Goal: Transaction & Acquisition: Purchase product/service

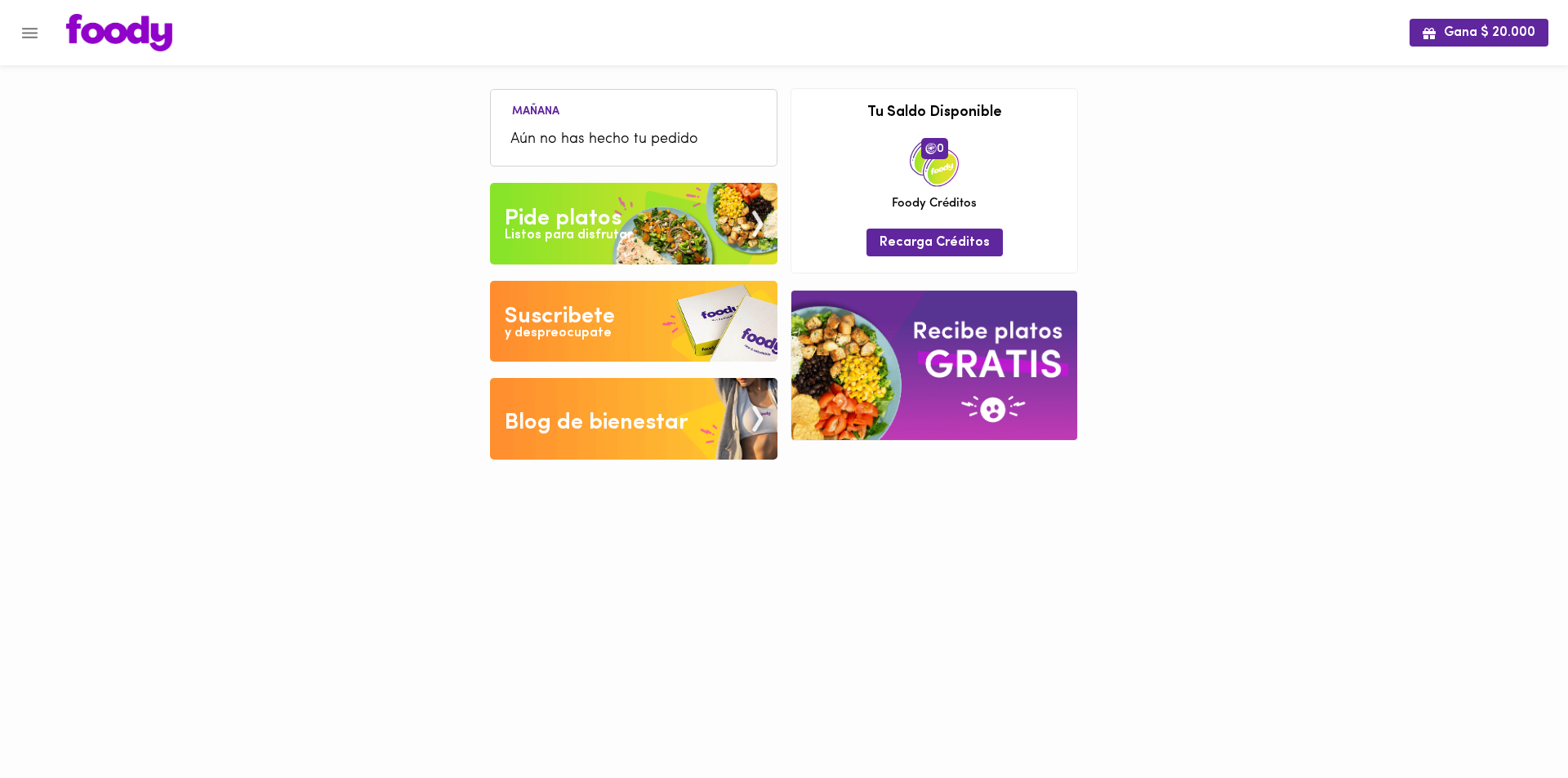
drag, startPoint x: 0, startPoint y: 0, endPoint x: 626, endPoint y: 132, distance: 639.8
click at [626, 132] on span "Aún no has hecho tu pedido" at bounding box center [634, 140] width 246 height 22
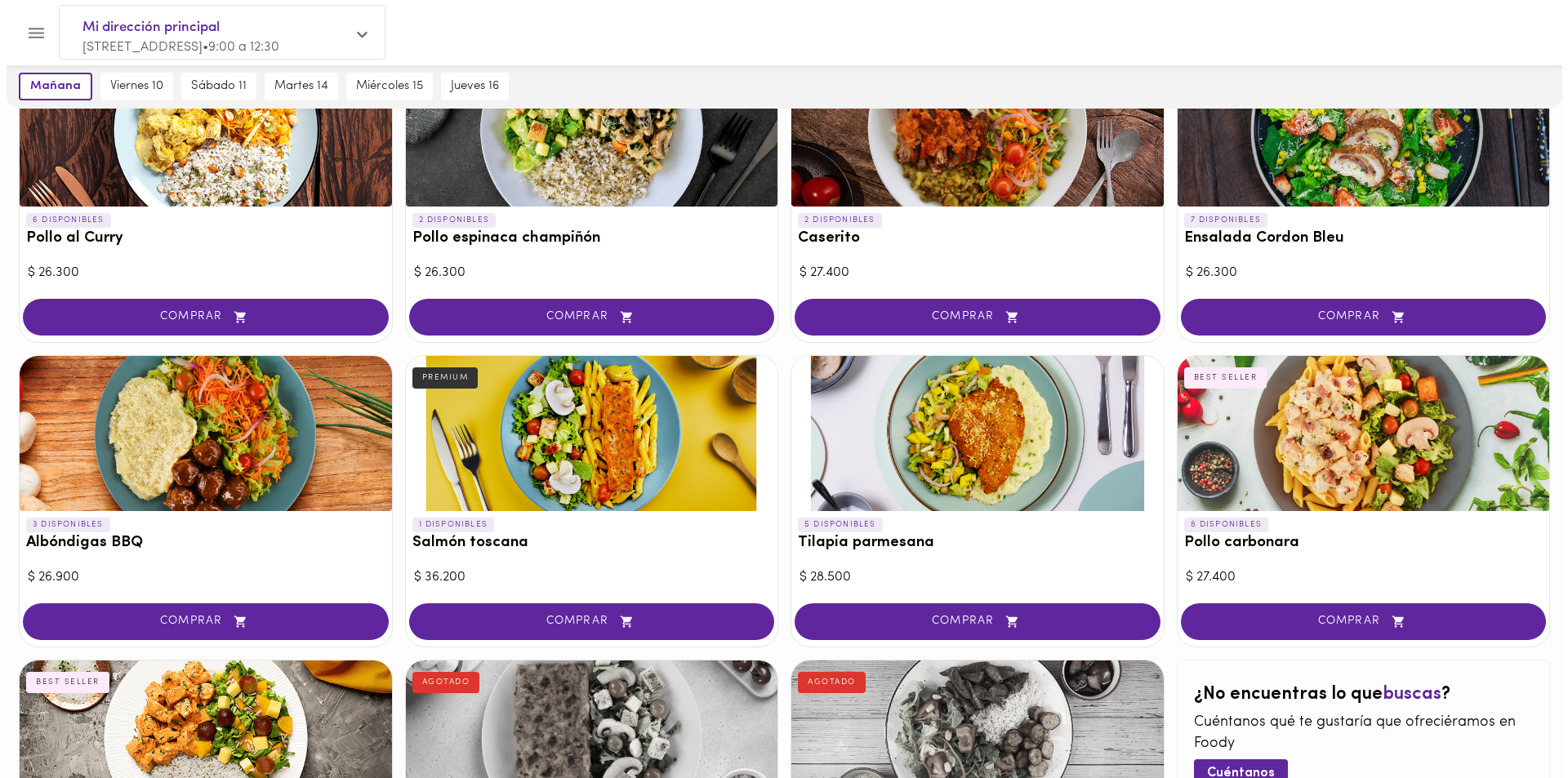
scroll to position [490, 0]
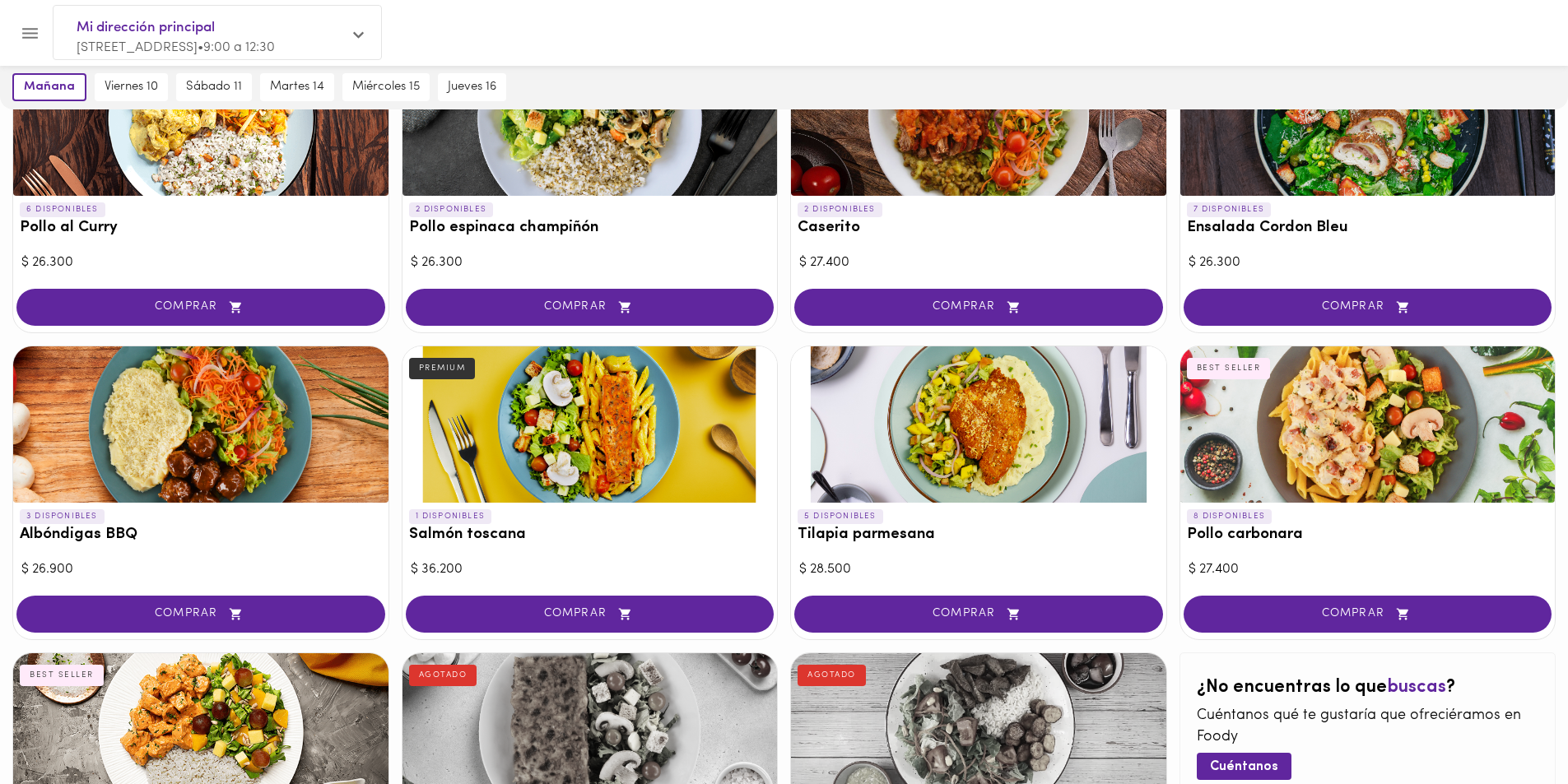
click at [246, 414] on div at bounding box center [201, 424] width 375 height 156
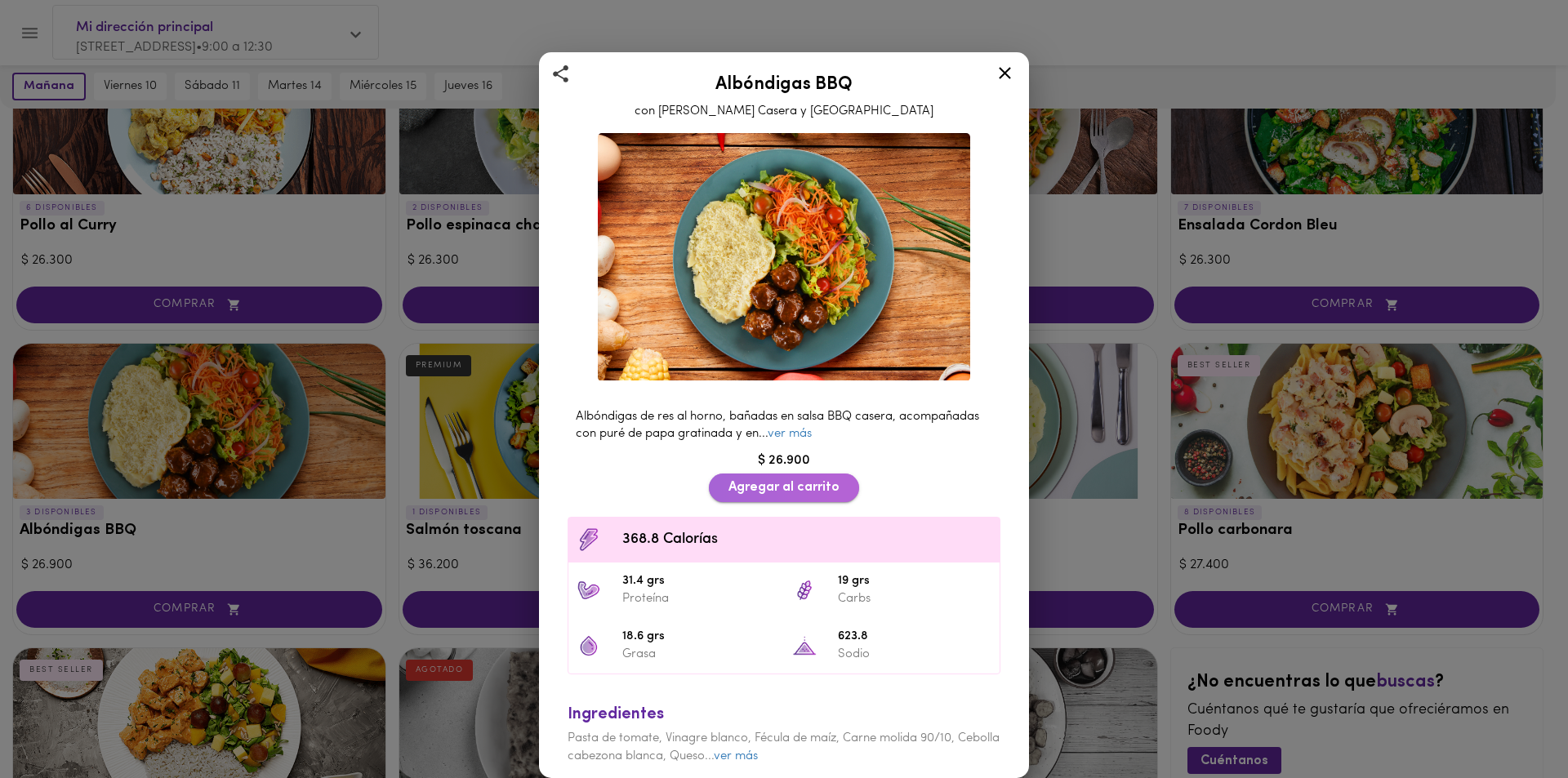
click at [789, 483] on span "Agregar al carrito" at bounding box center [784, 487] width 111 height 15
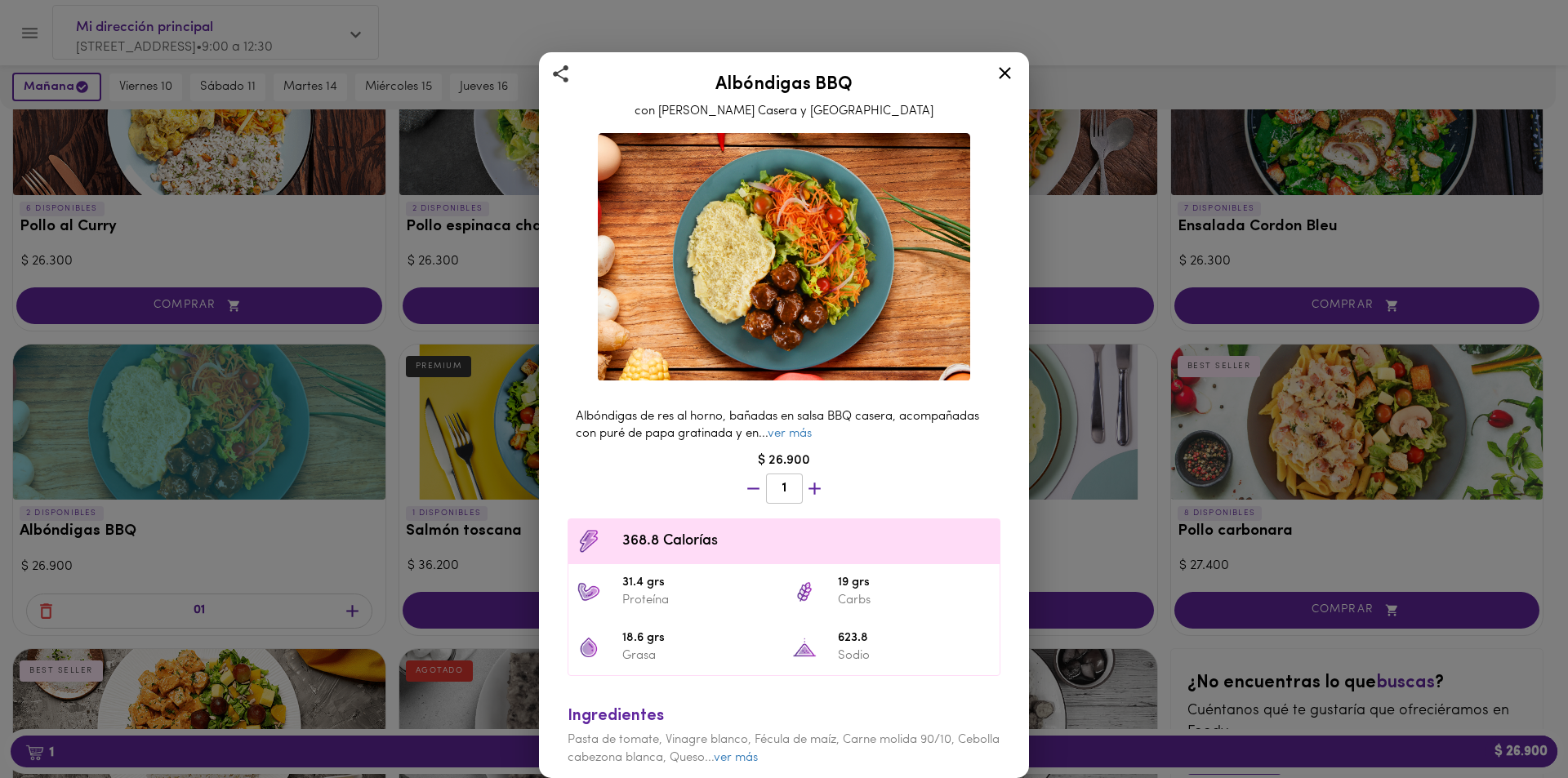
scroll to position [491, 0]
click at [1012, 70] on icon at bounding box center [1004, 72] width 21 height 21
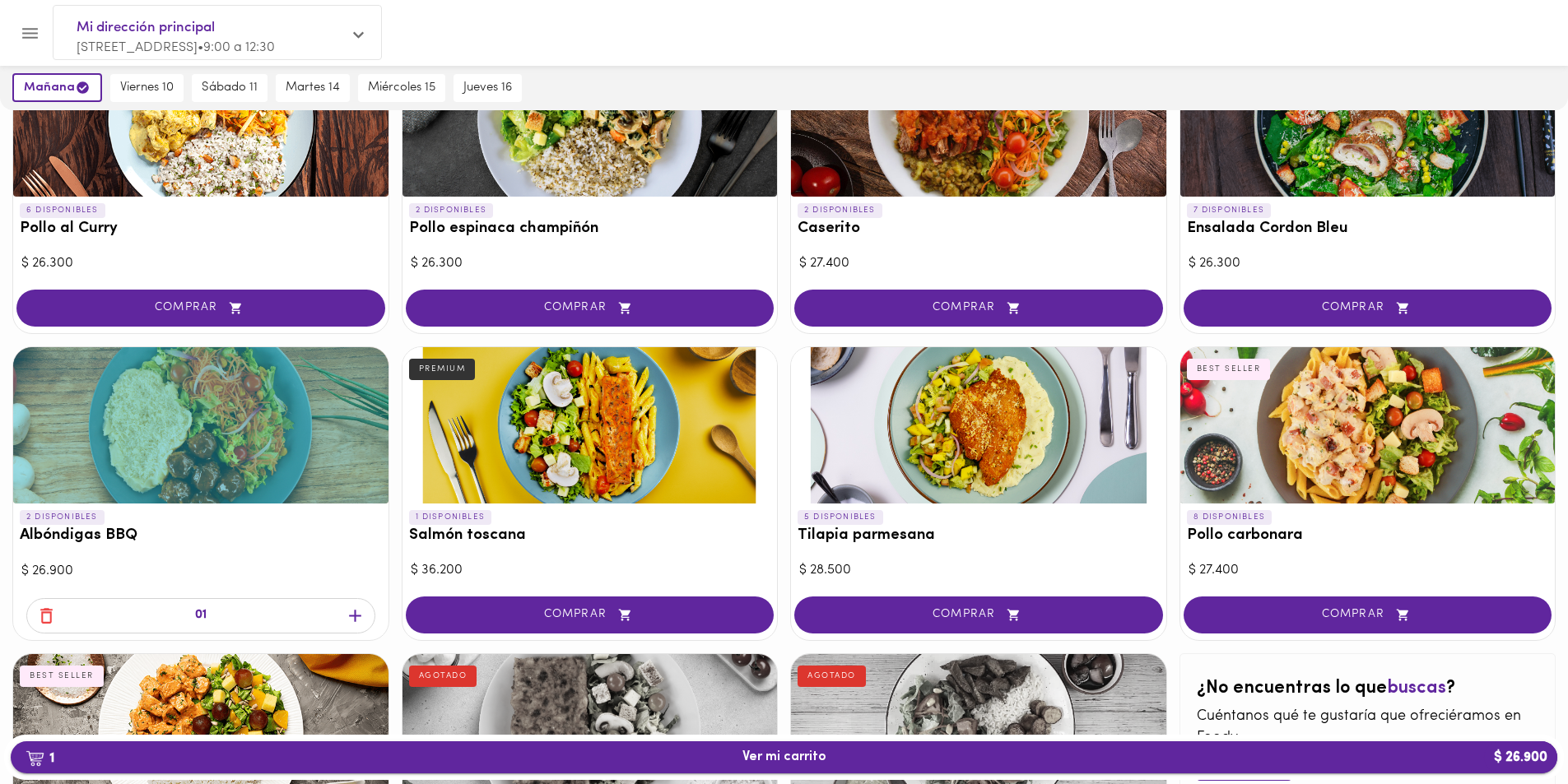
click at [798, 761] on span "1 Ver mi carrito $ 26.900" at bounding box center [784, 756] width 84 height 15
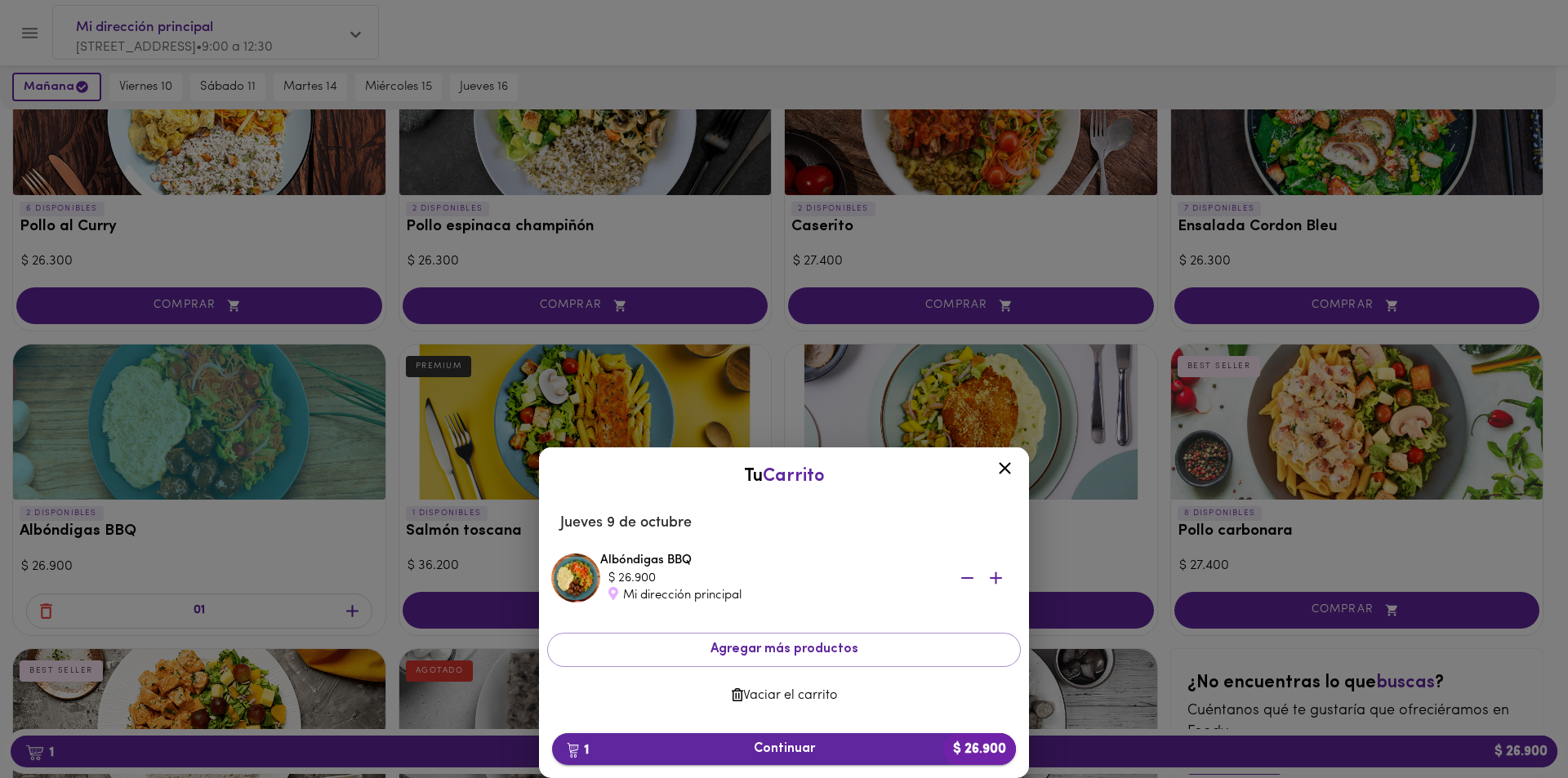
click at [789, 753] on span "1 Continuar $ 26.900" at bounding box center [784, 749] width 437 height 15
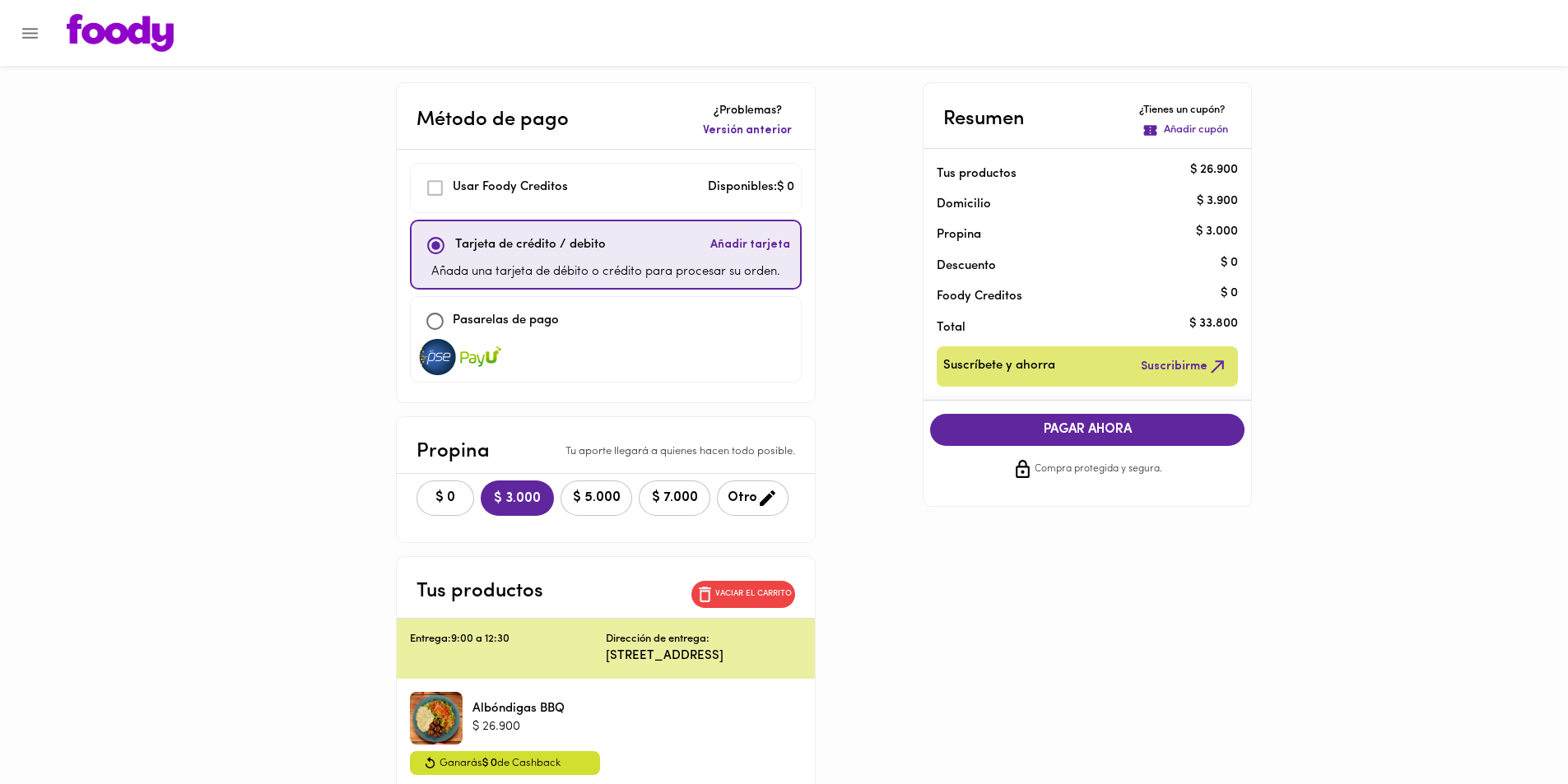
click at [434, 321] on input "checkbox" at bounding box center [435, 321] width 35 height 35
checkbox input "true"
checkbox input "false"
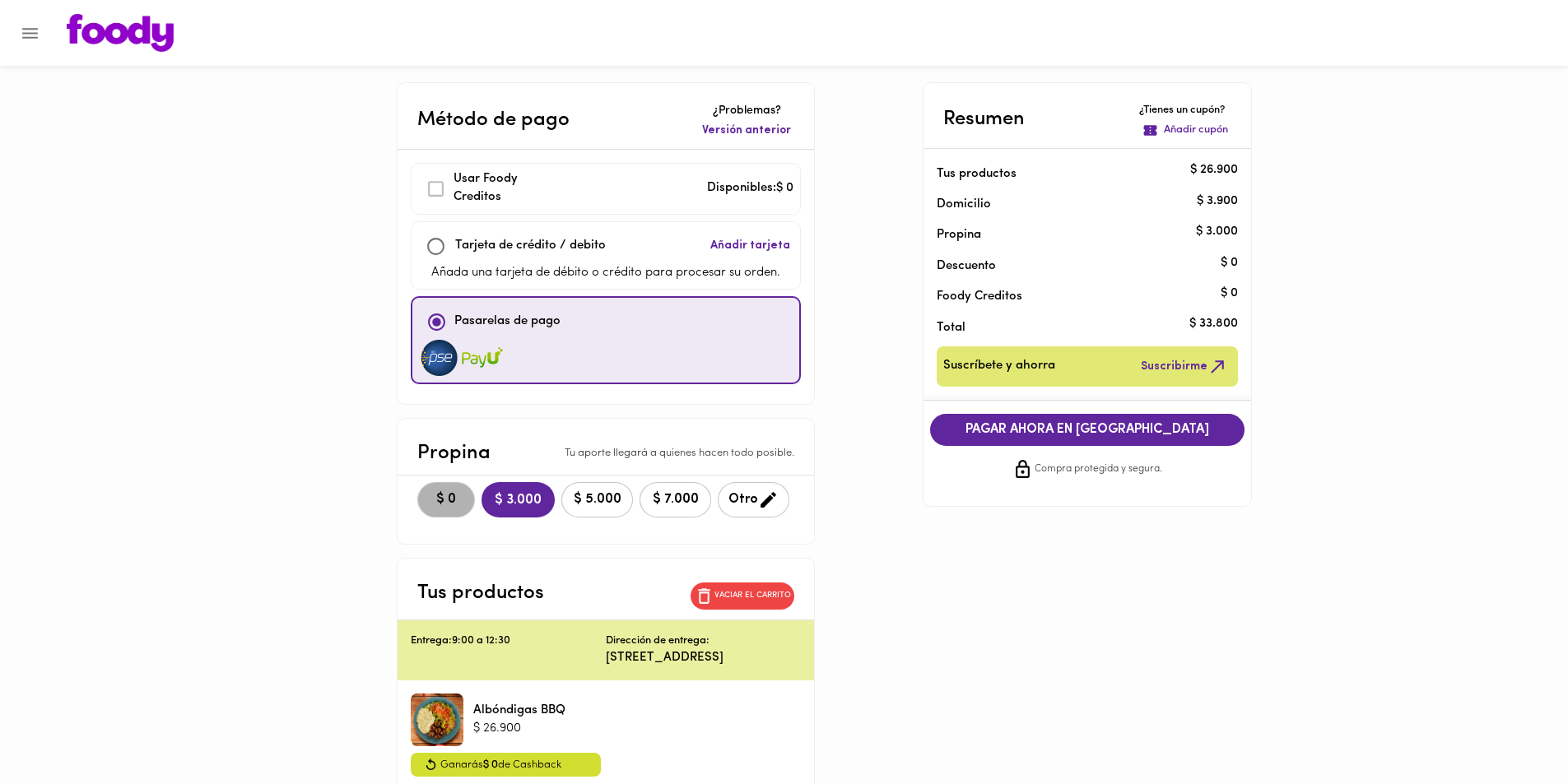
click at [450, 502] on span "$ 0" at bounding box center [446, 499] width 36 height 15
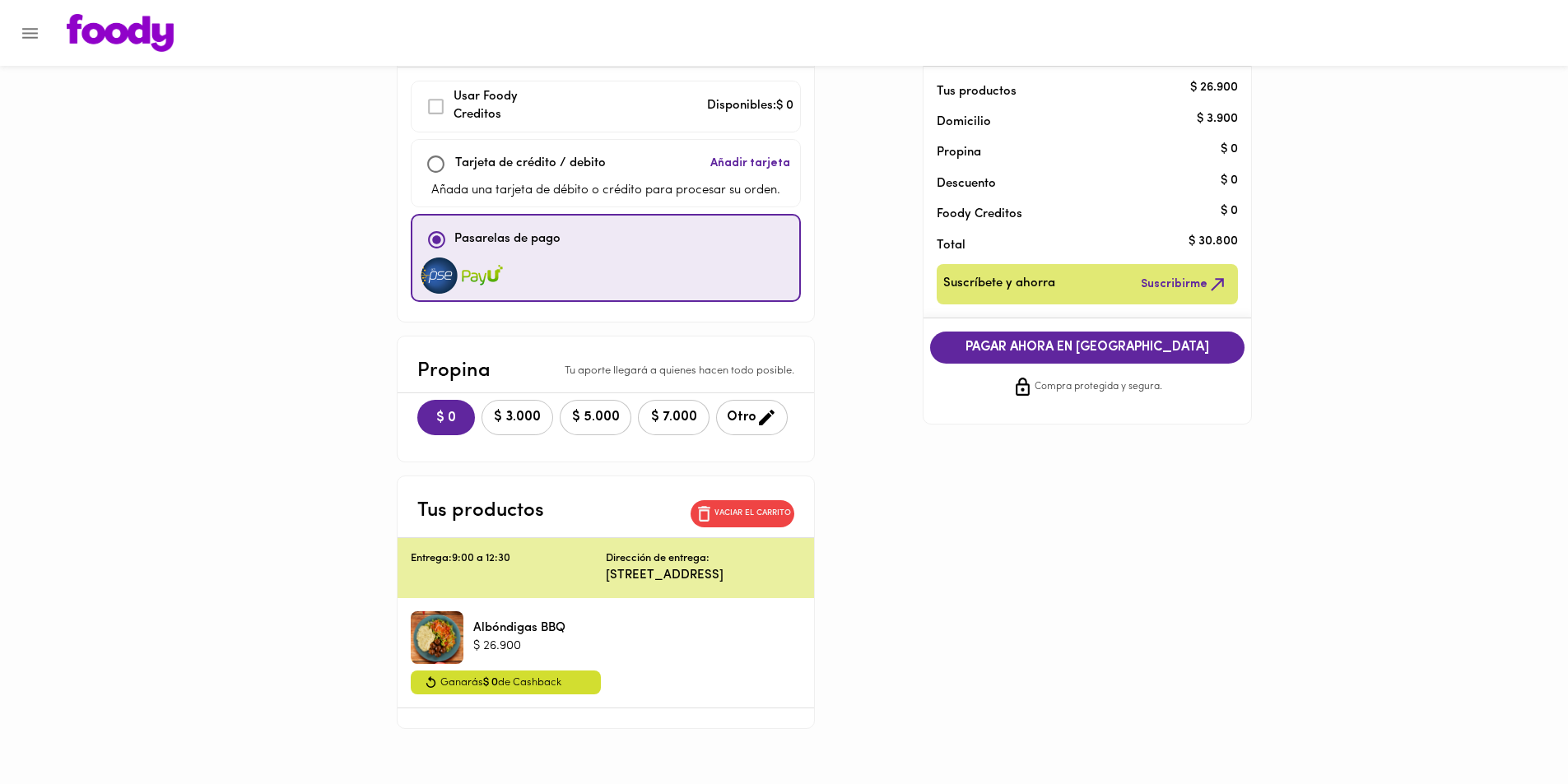
click at [506, 422] on span "$ 3.000" at bounding box center [517, 417] width 50 height 15
click at [439, 414] on span "$ 0" at bounding box center [446, 417] width 36 height 15
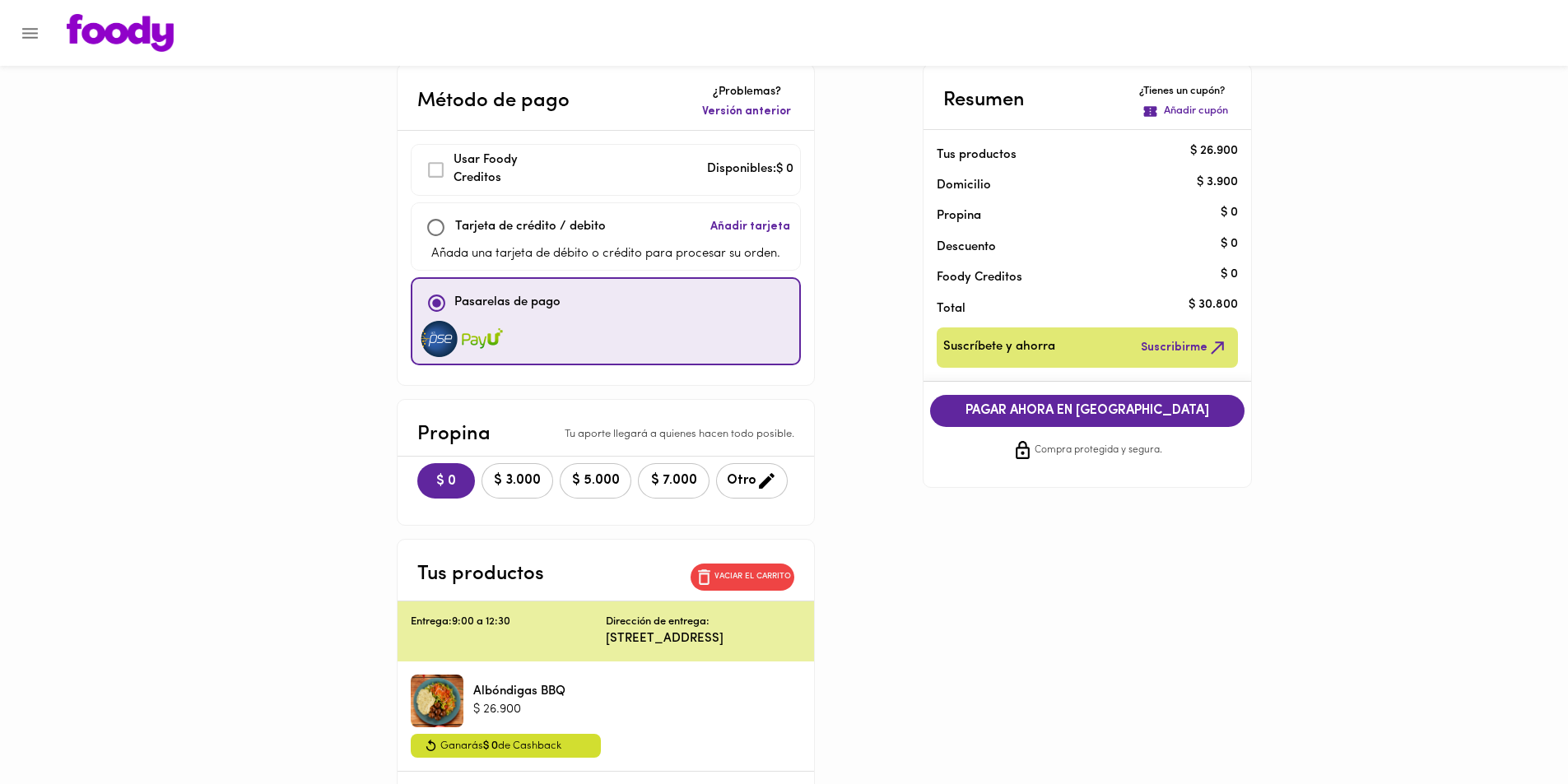
scroll to position [0, 0]
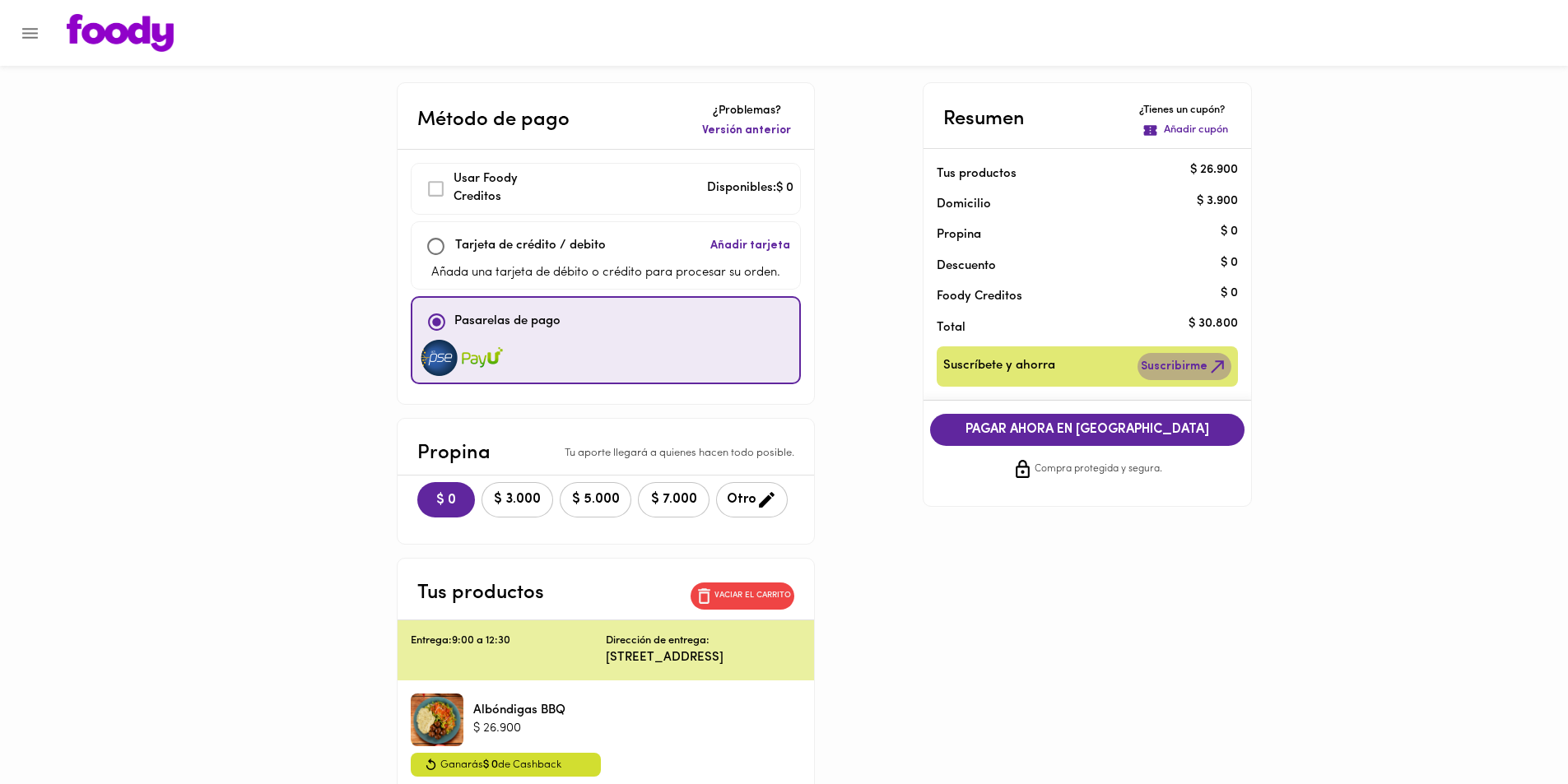
click at [1182, 372] on span "Suscribirme" at bounding box center [1184, 366] width 87 height 21
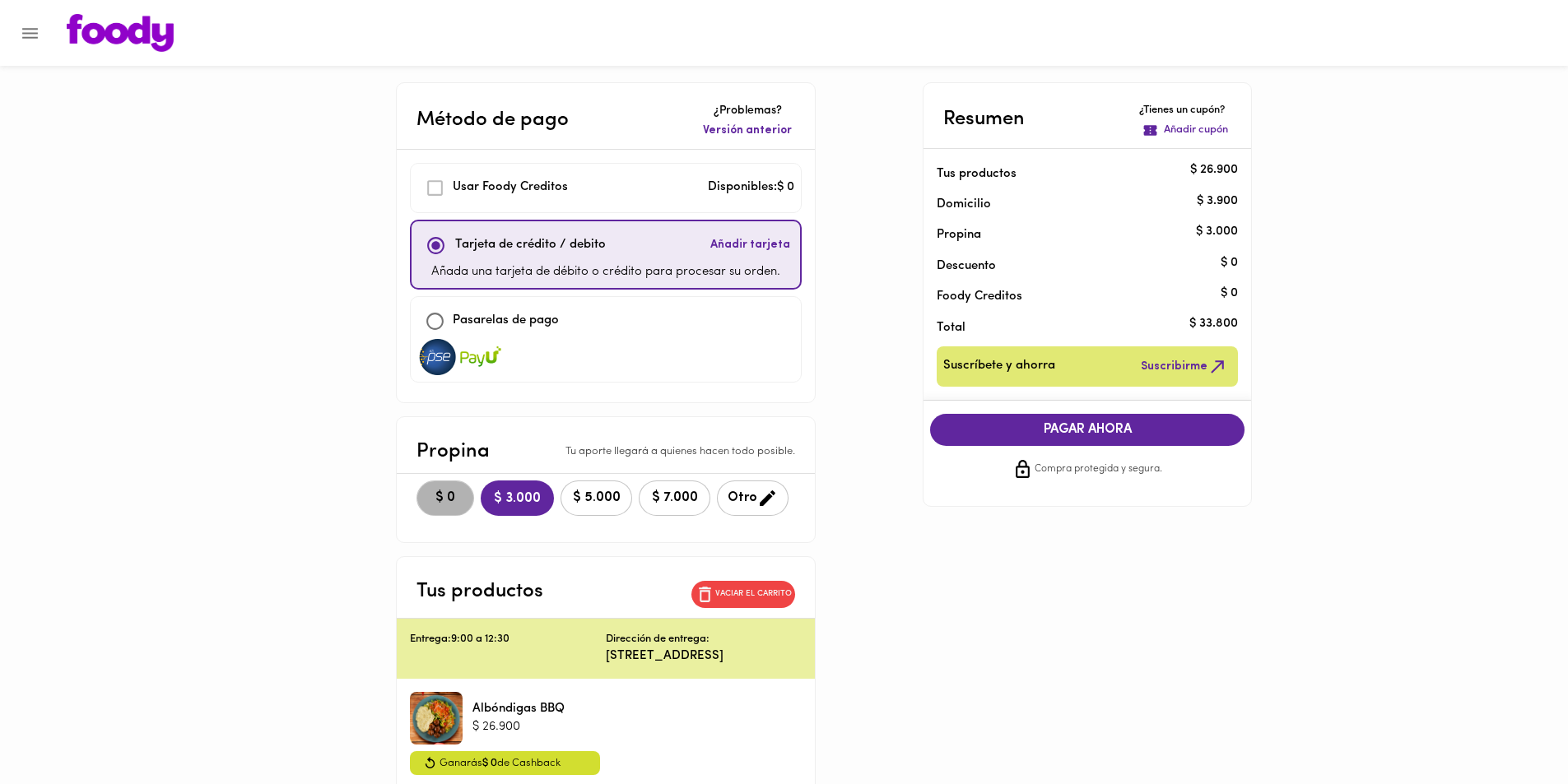
click at [445, 498] on span "$ 0" at bounding box center [445, 497] width 36 height 15
click at [1203, 362] on span "Suscribirme" at bounding box center [1184, 366] width 87 height 21
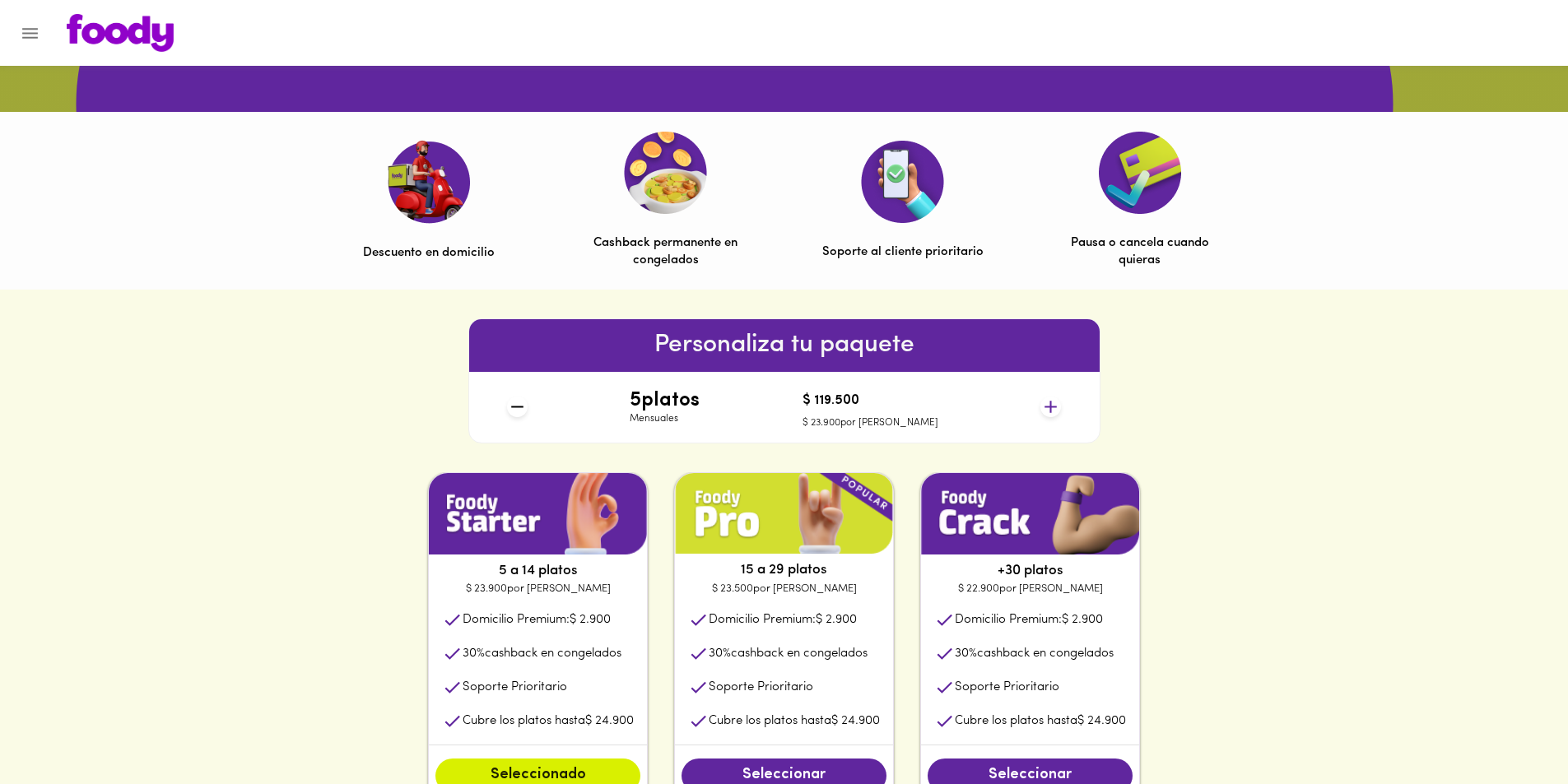
scroll to position [494, 0]
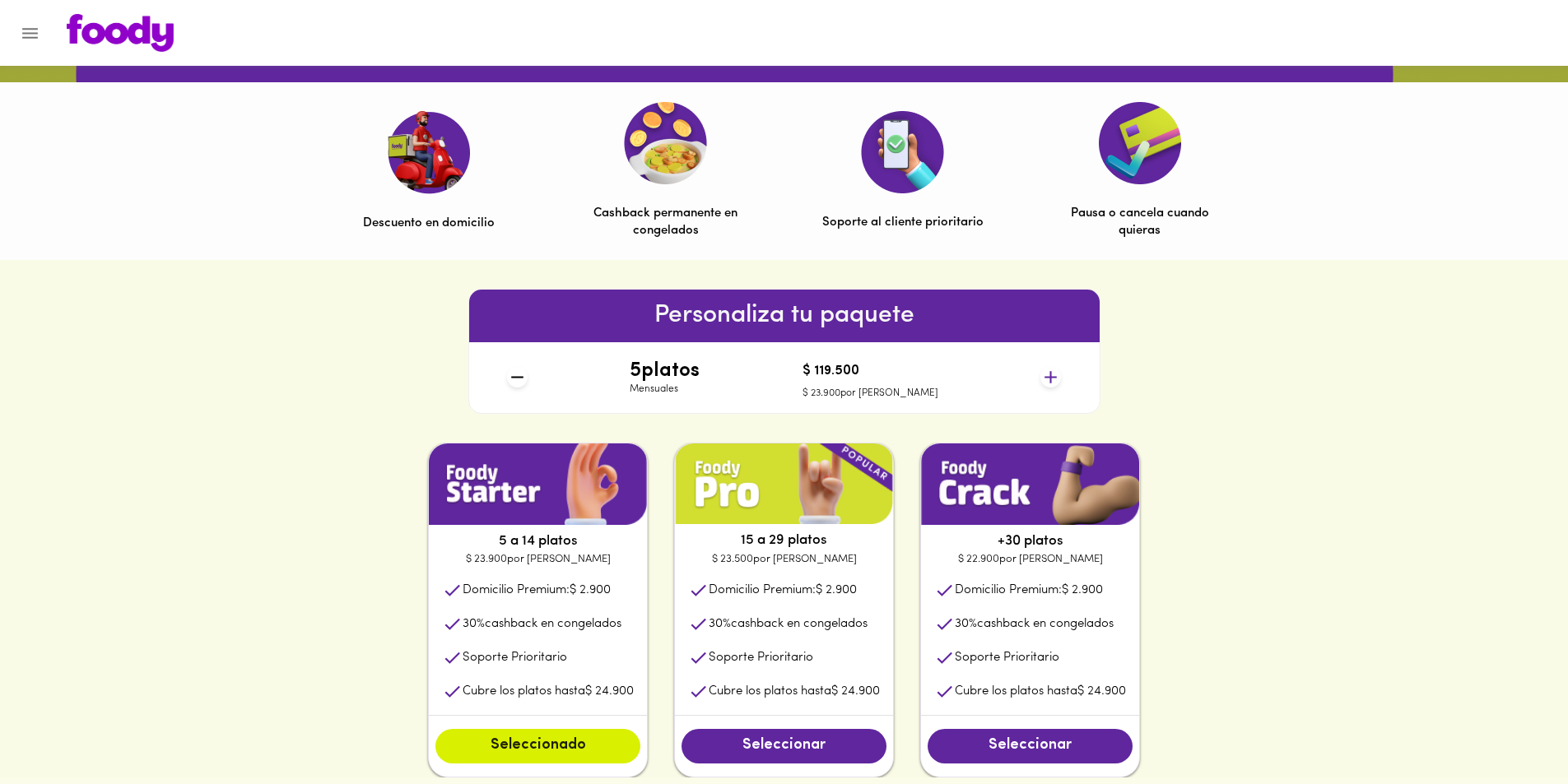
click at [1051, 379] on icon at bounding box center [1051, 378] width 13 height 13
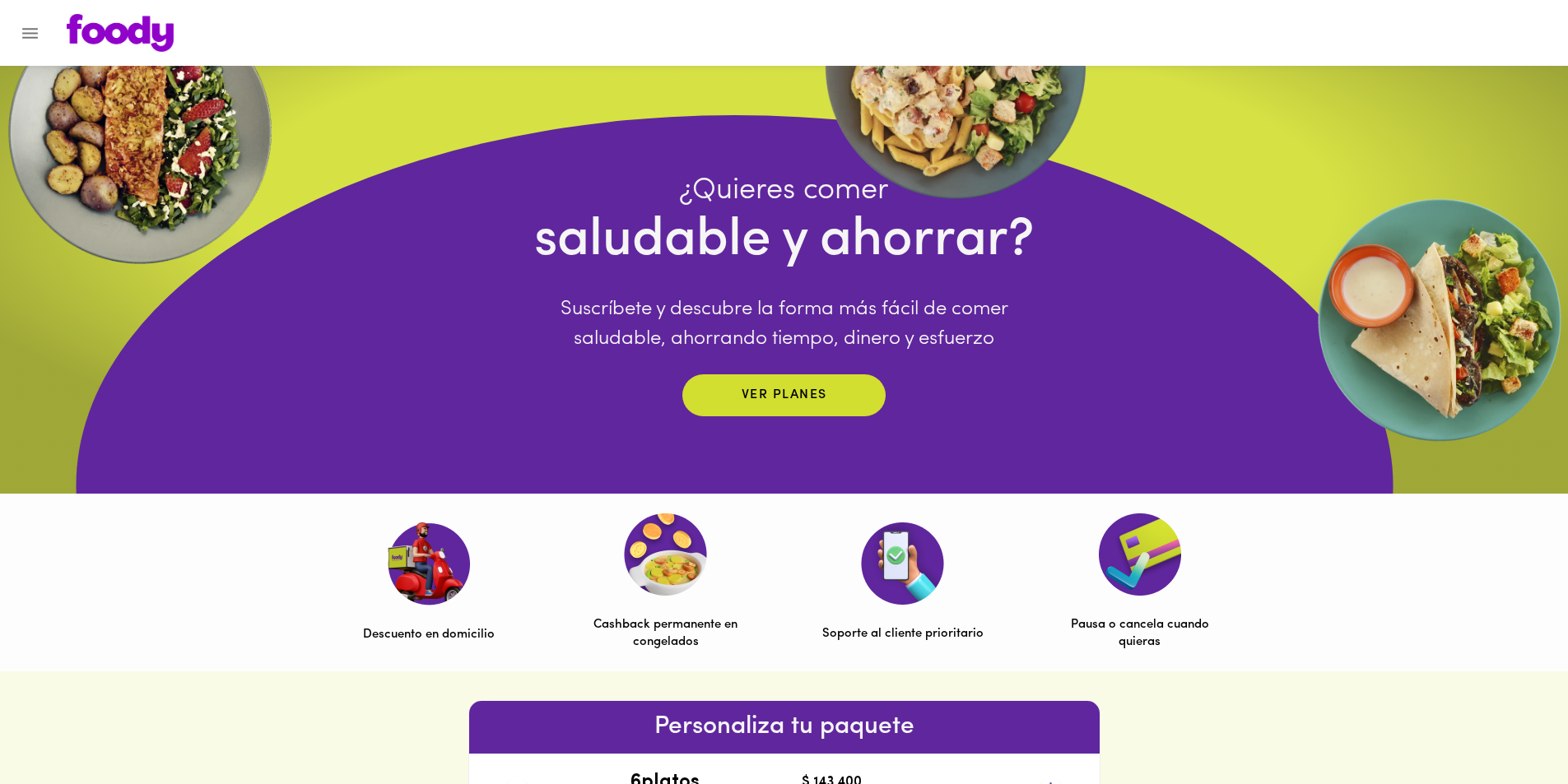
scroll to position [0, 0]
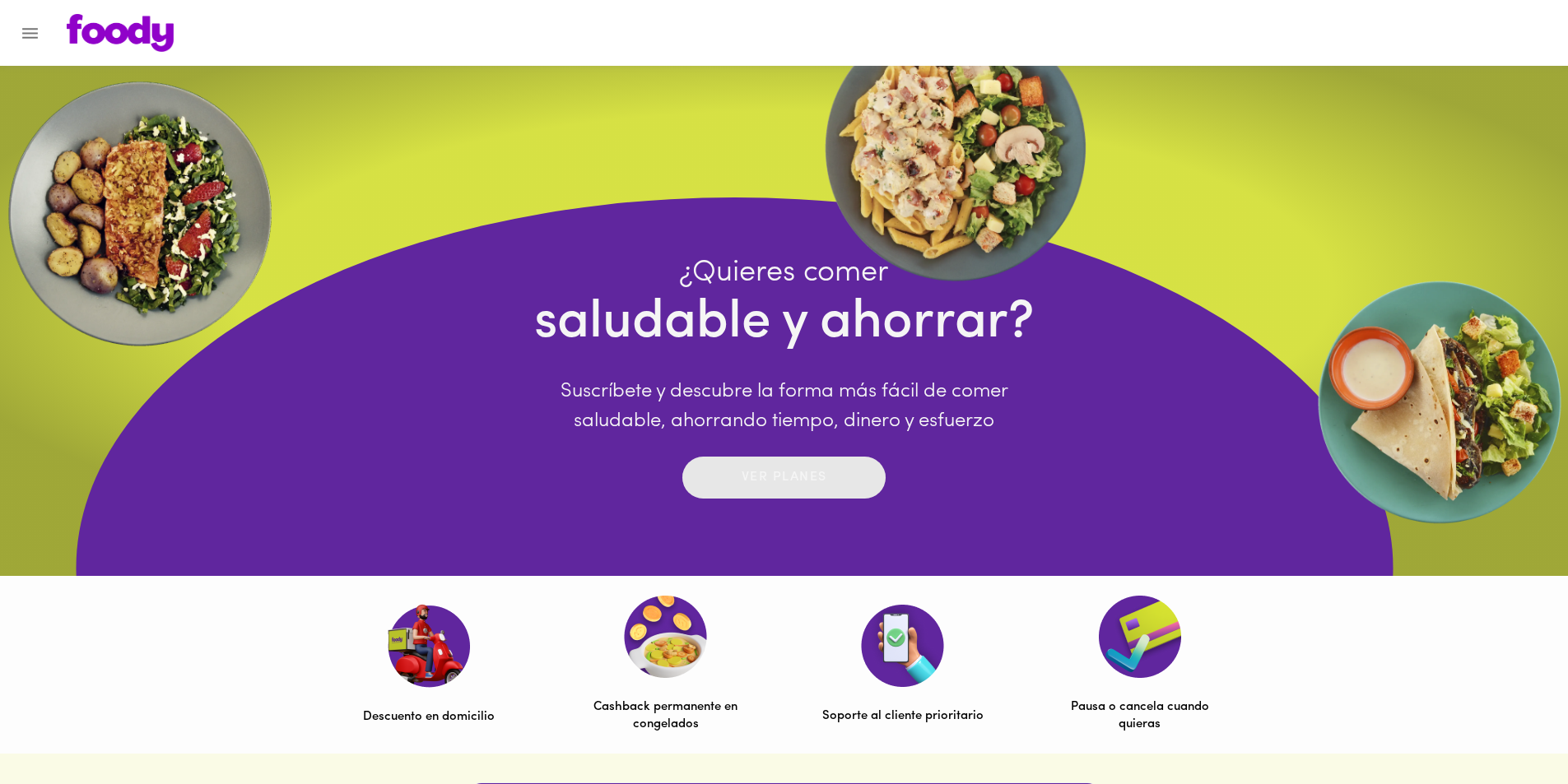
click at [854, 463] on button "Ver planes" at bounding box center [784, 477] width 203 height 42
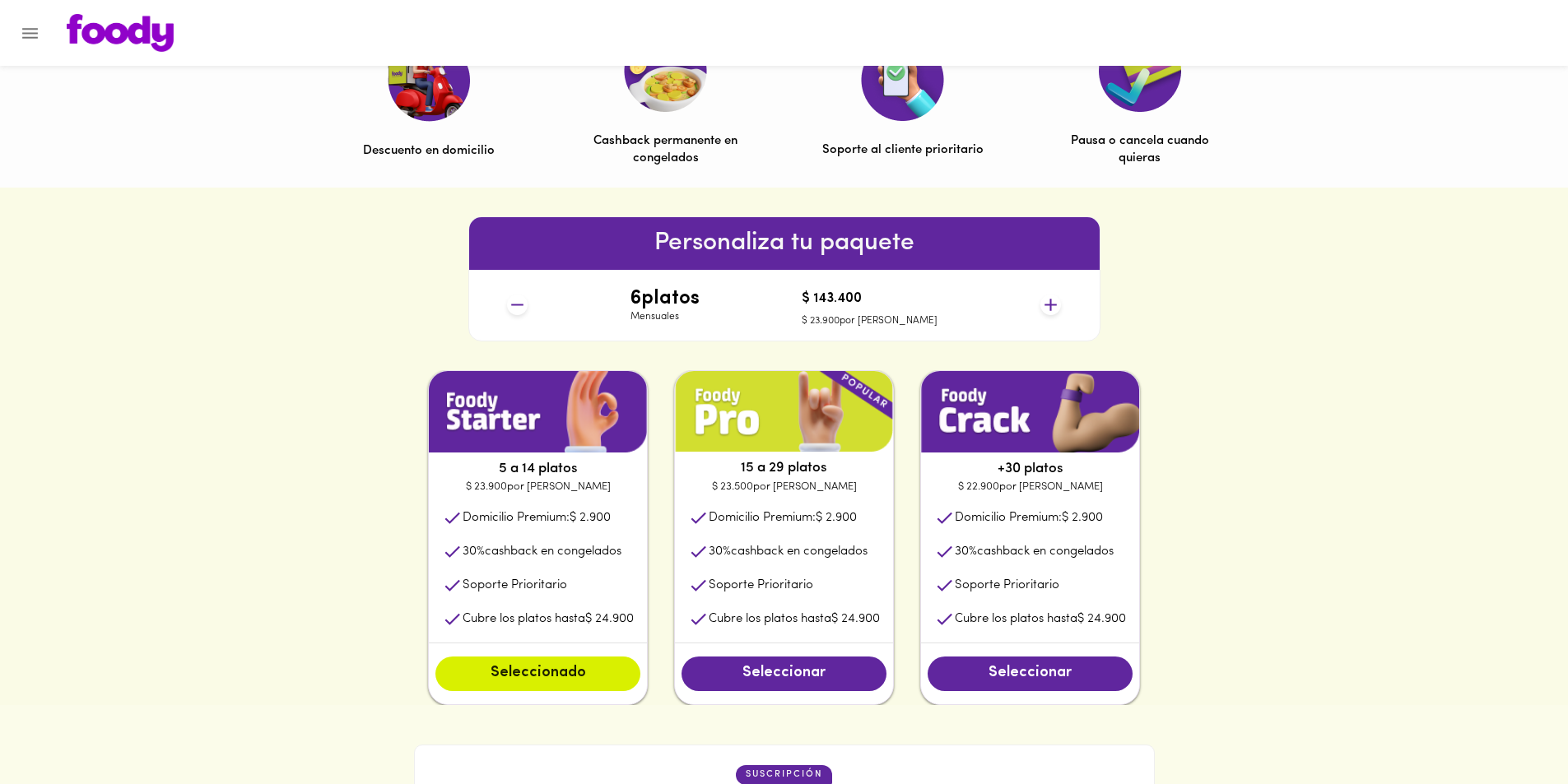
scroll to position [575, 0]
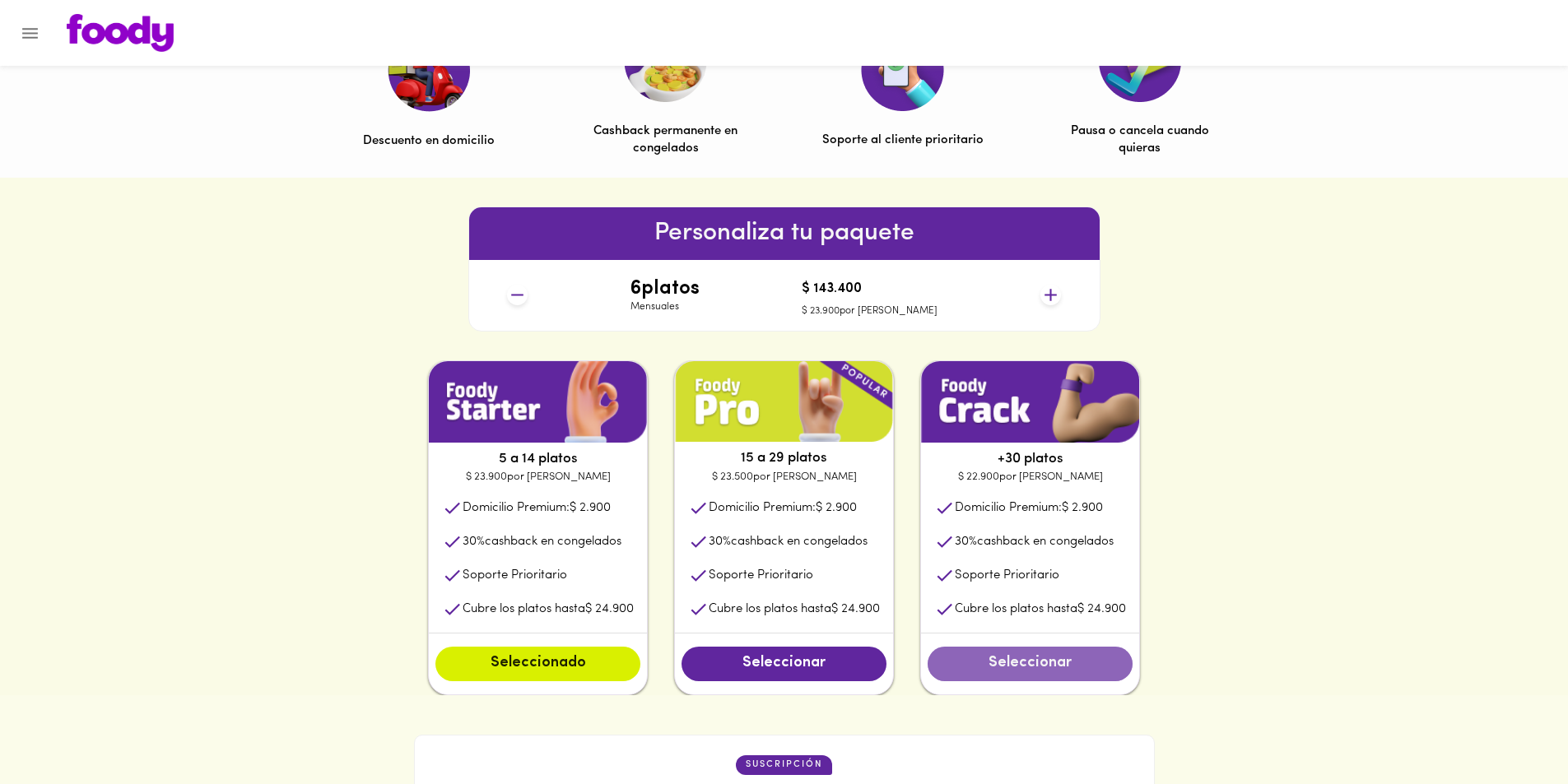
click at [1069, 658] on span "Seleccionar" at bounding box center [1029, 664] width 172 height 18
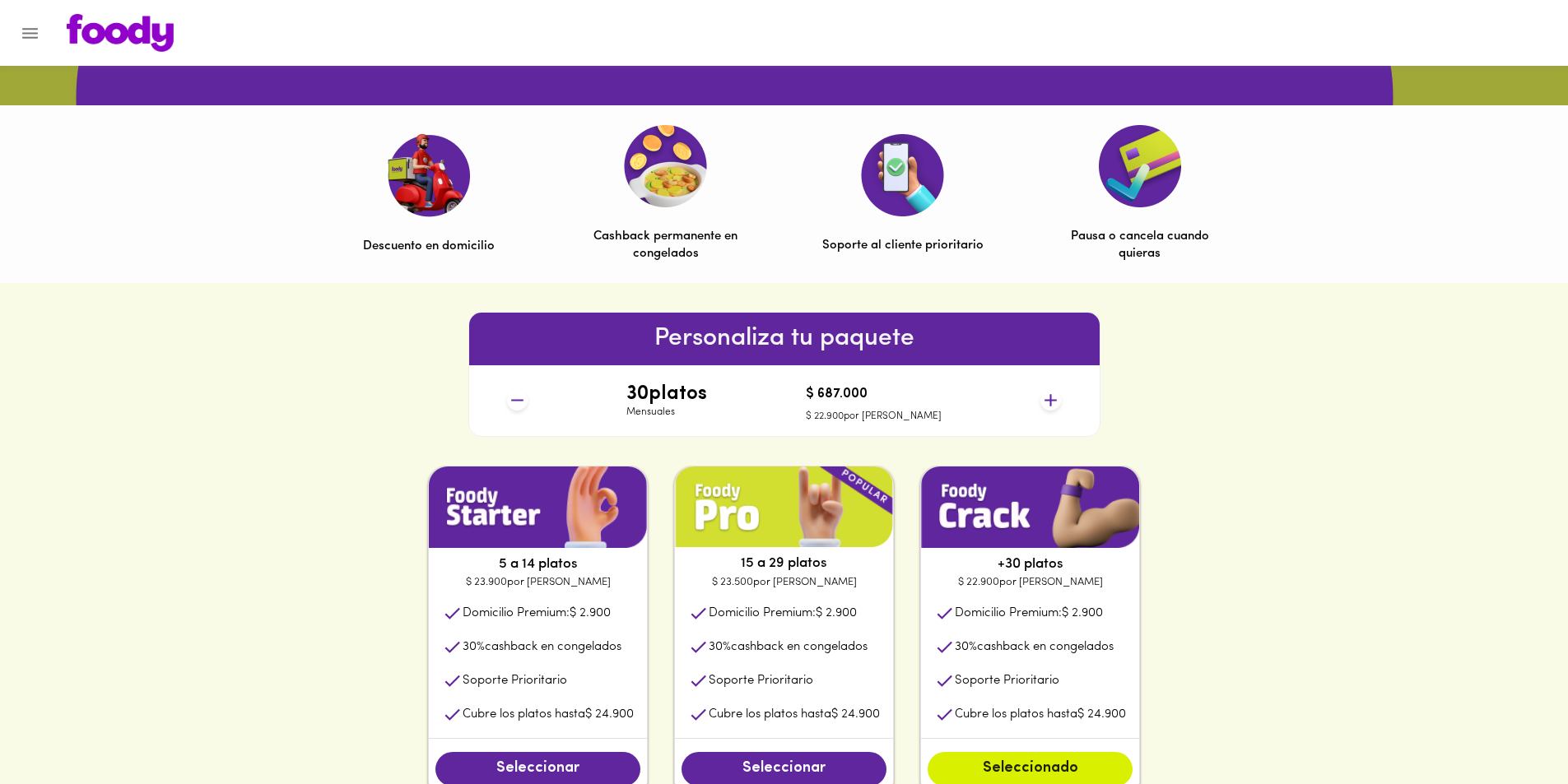
scroll to position [317, 0]
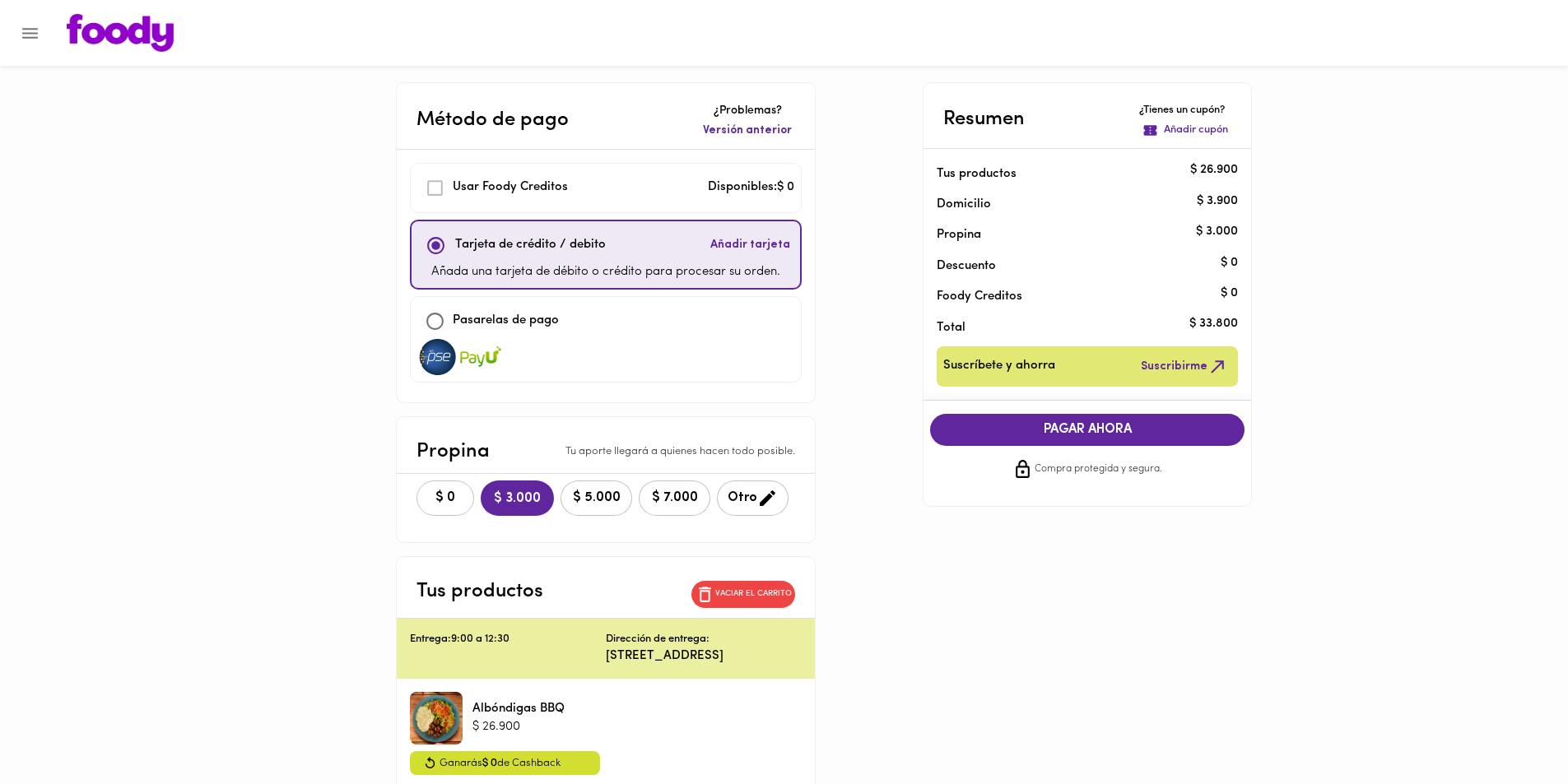
click at [430, 498] on span "$ 0" at bounding box center [445, 497] width 36 height 15
click at [1098, 422] on span "PAGAR AHORA" at bounding box center [1087, 429] width 282 height 15
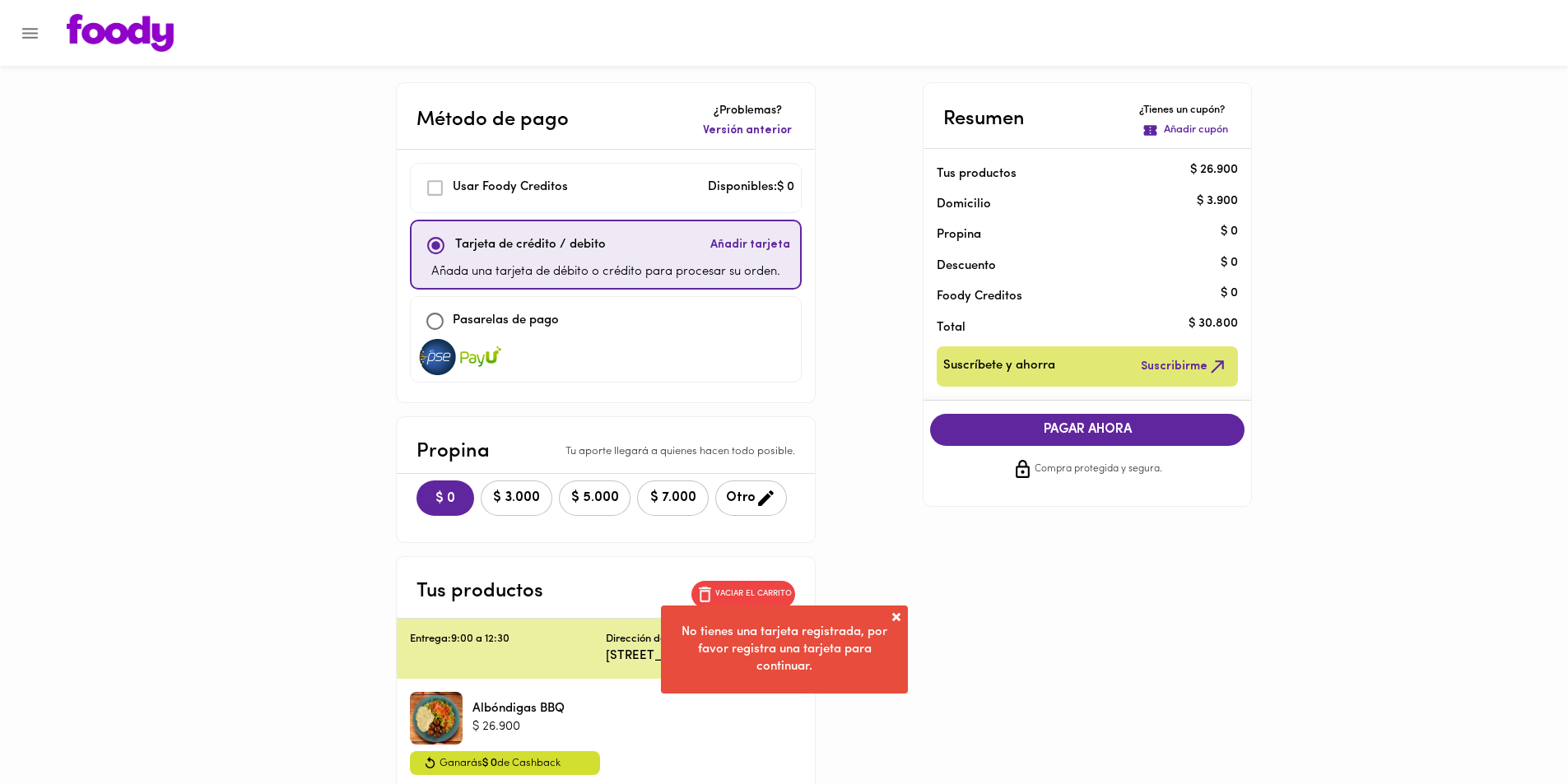
click at [897, 619] on span at bounding box center [896, 617] width 16 height 16
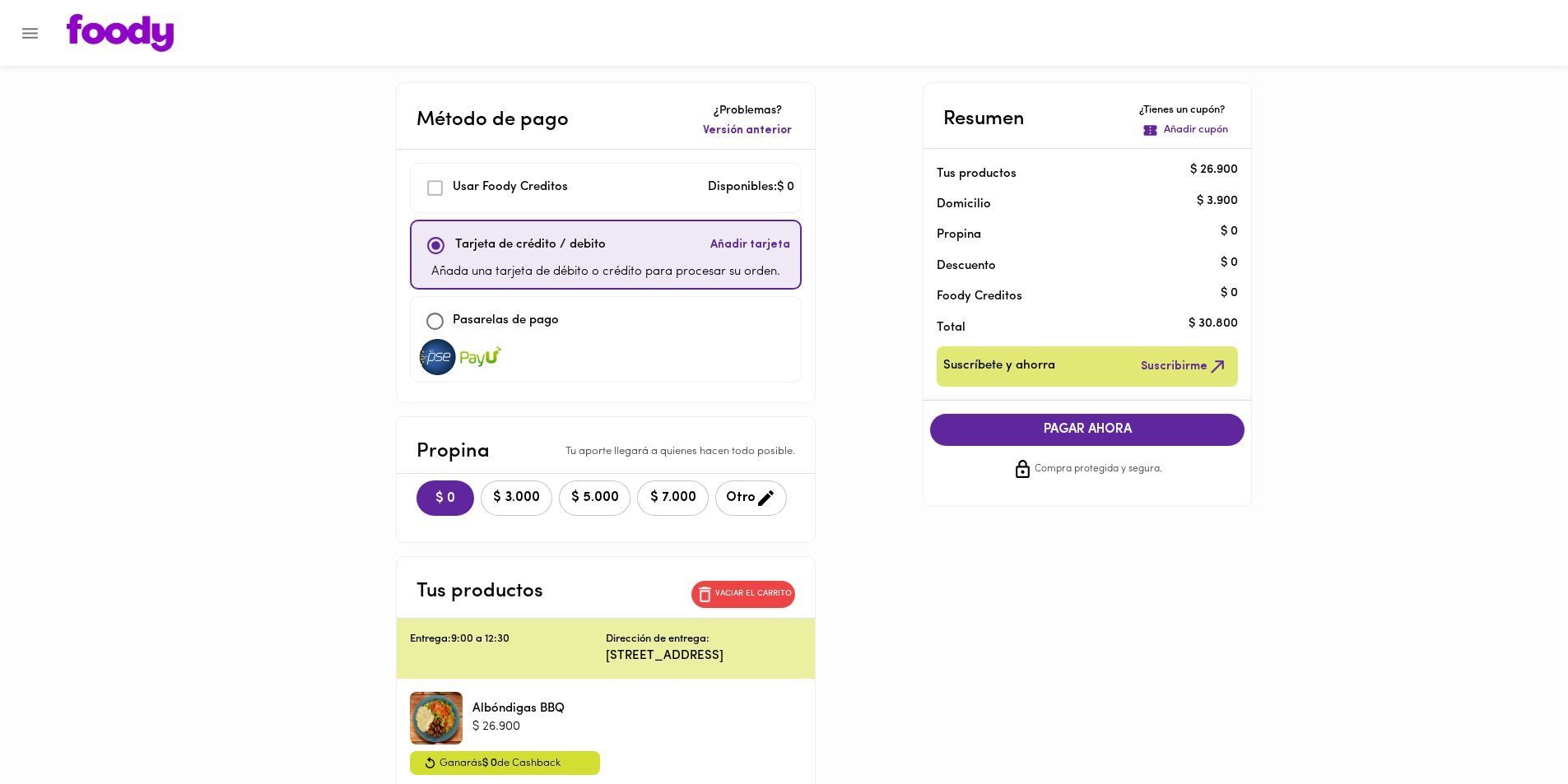
click at [548, 334] on div "Pasarelas de pago" at bounding box center [605, 321] width 377 height 35
checkbox input "false"
checkbox input "true"
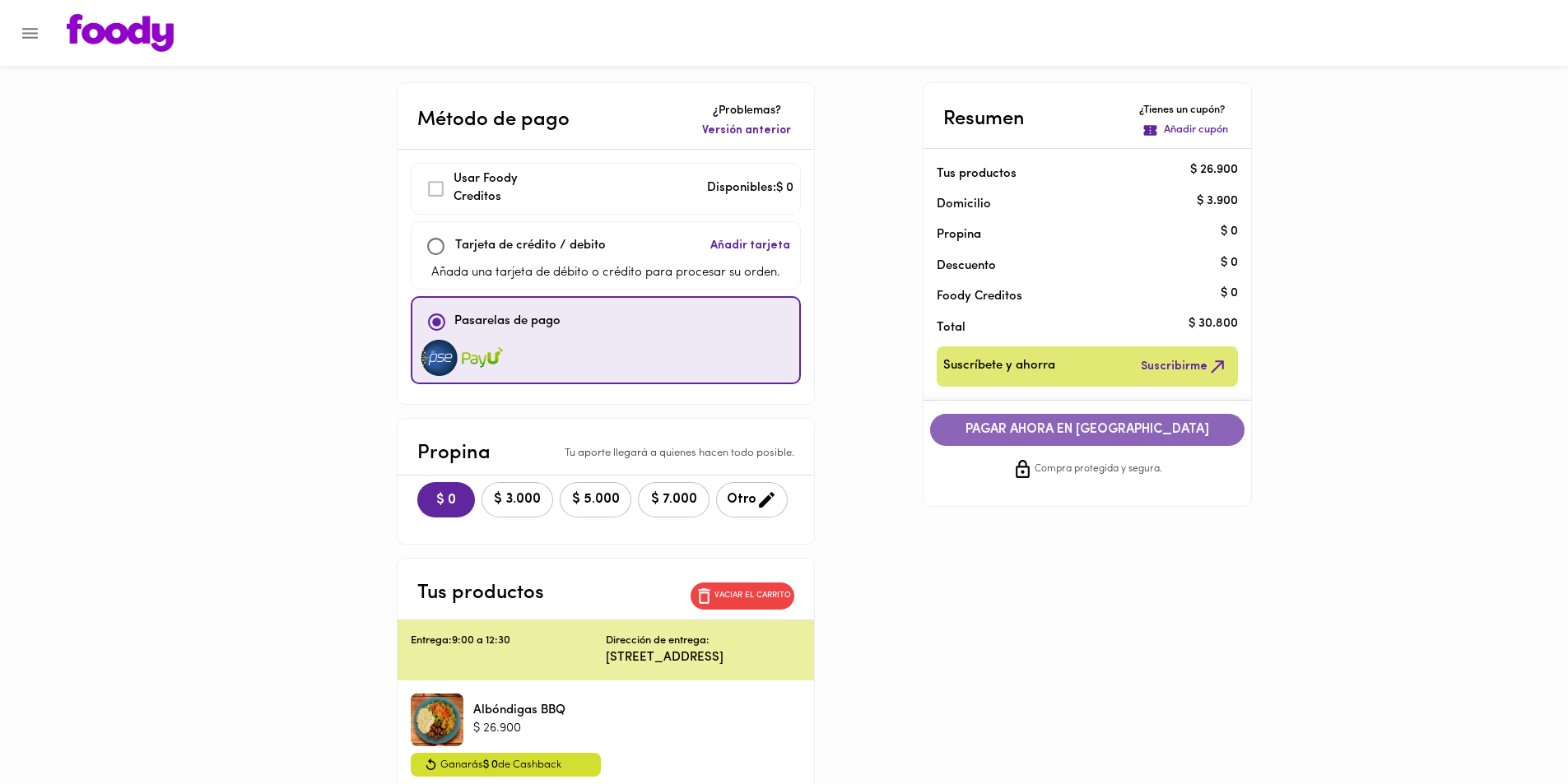
click at [1165, 424] on span "PAGAR AHORA EN PASARELA" at bounding box center [1087, 429] width 282 height 15
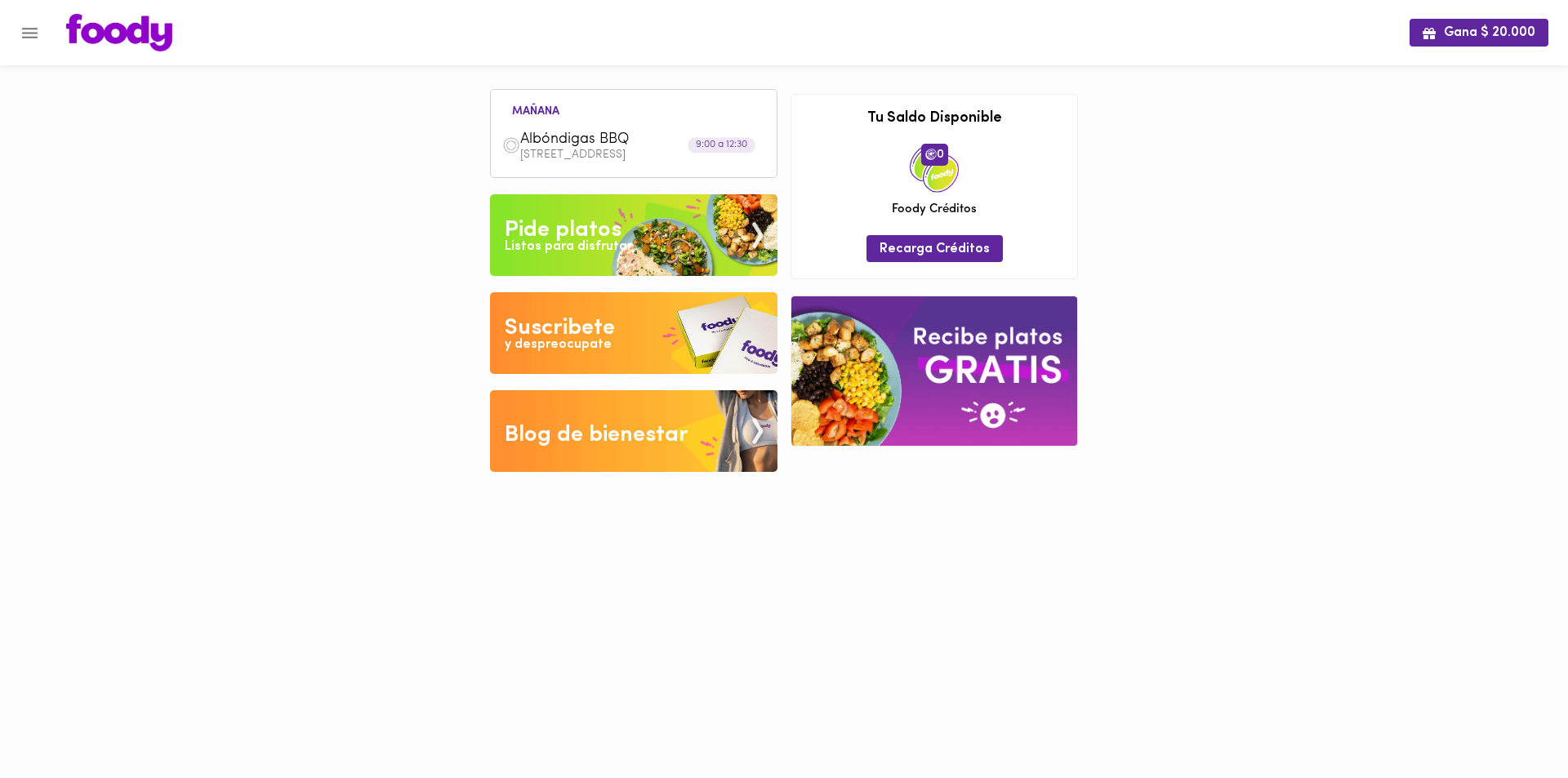
click at [543, 145] on span "Albóndigas BBQ" at bounding box center [614, 139] width 187 height 19
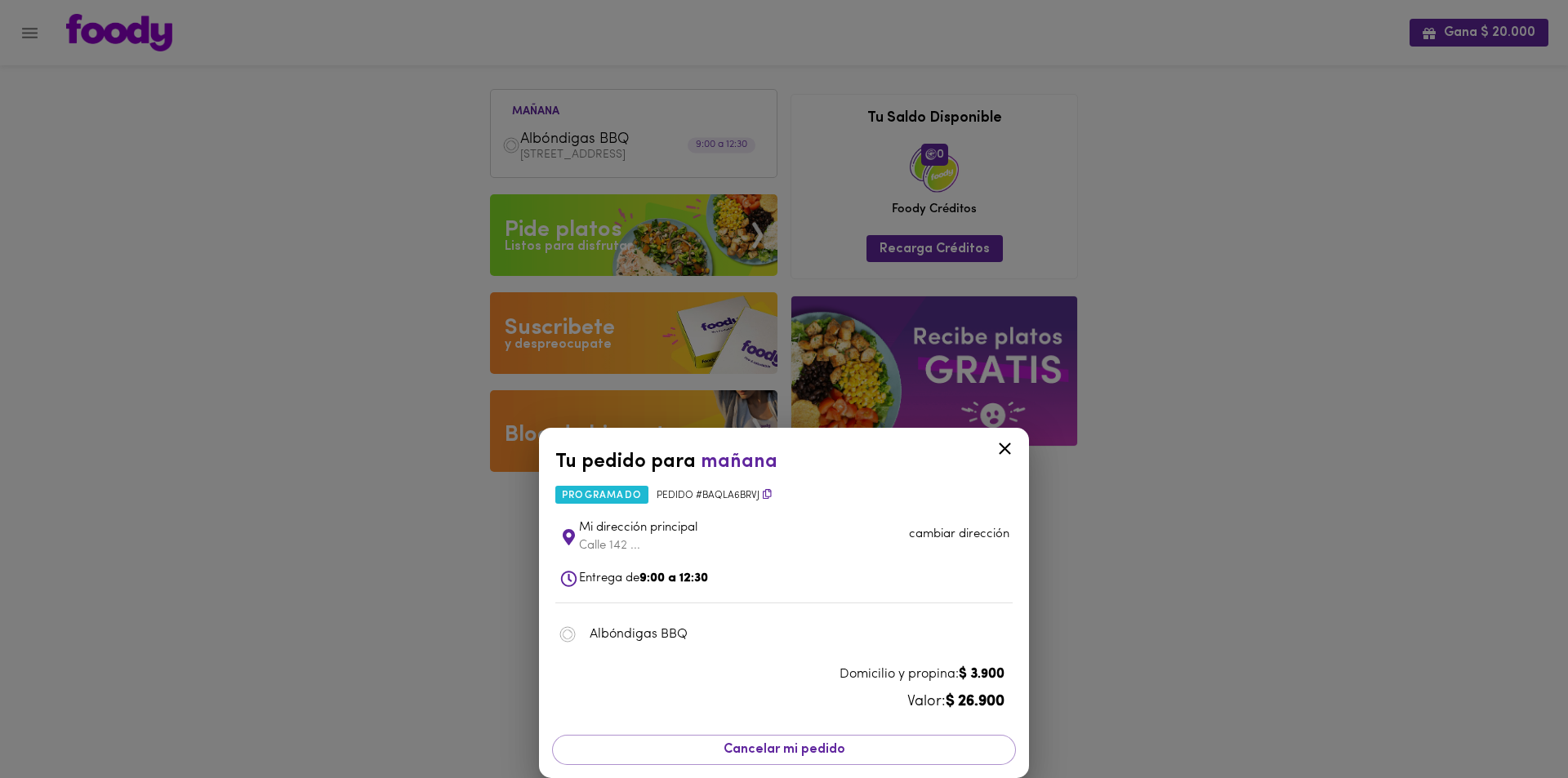
click at [1008, 447] on icon at bounding box center [1004, 448] width 21 height 21
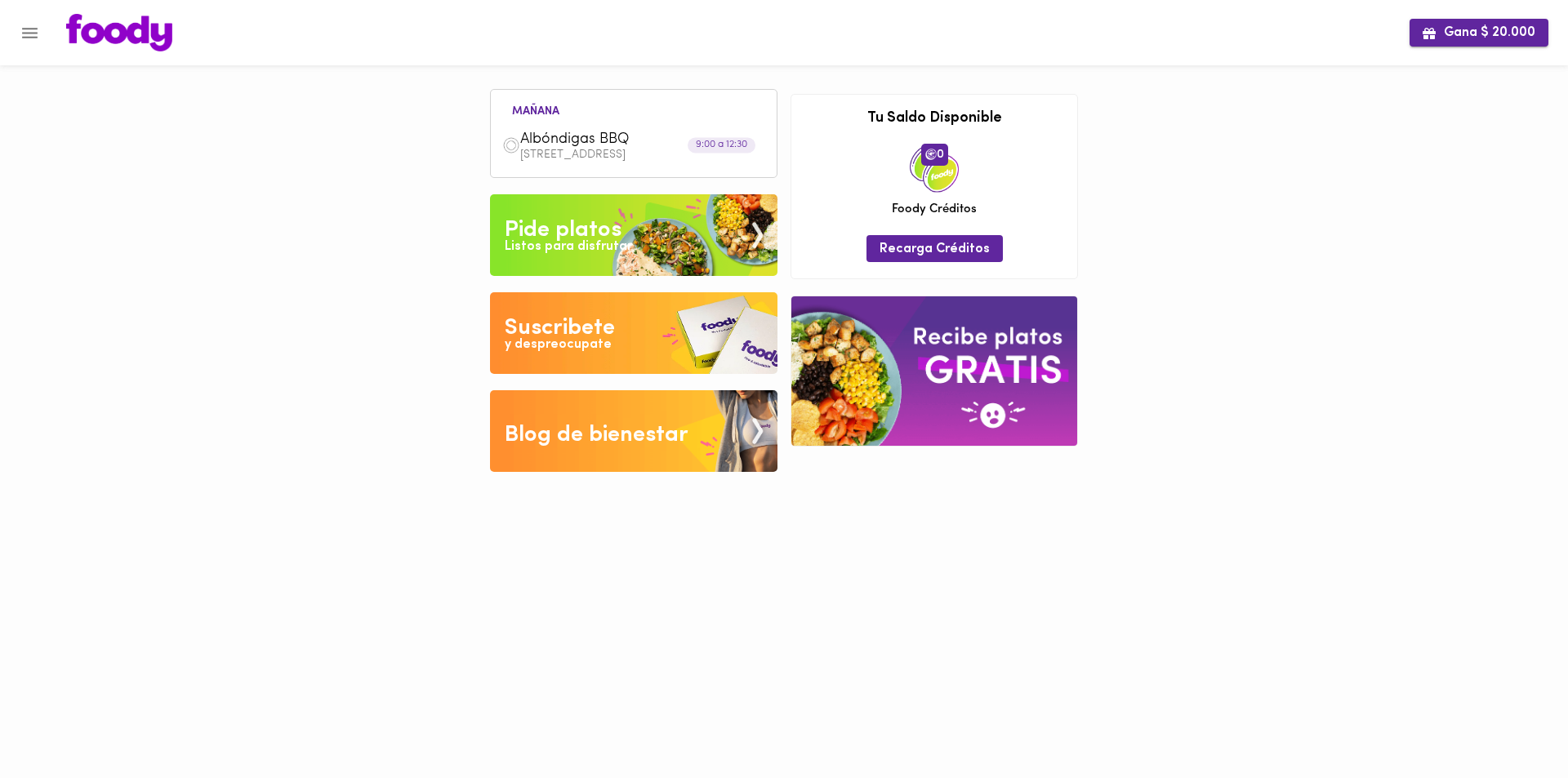
click at [1494, 37] on span "Gana $ 20.000" at bounding box center [1479, 32] width 112 height 15
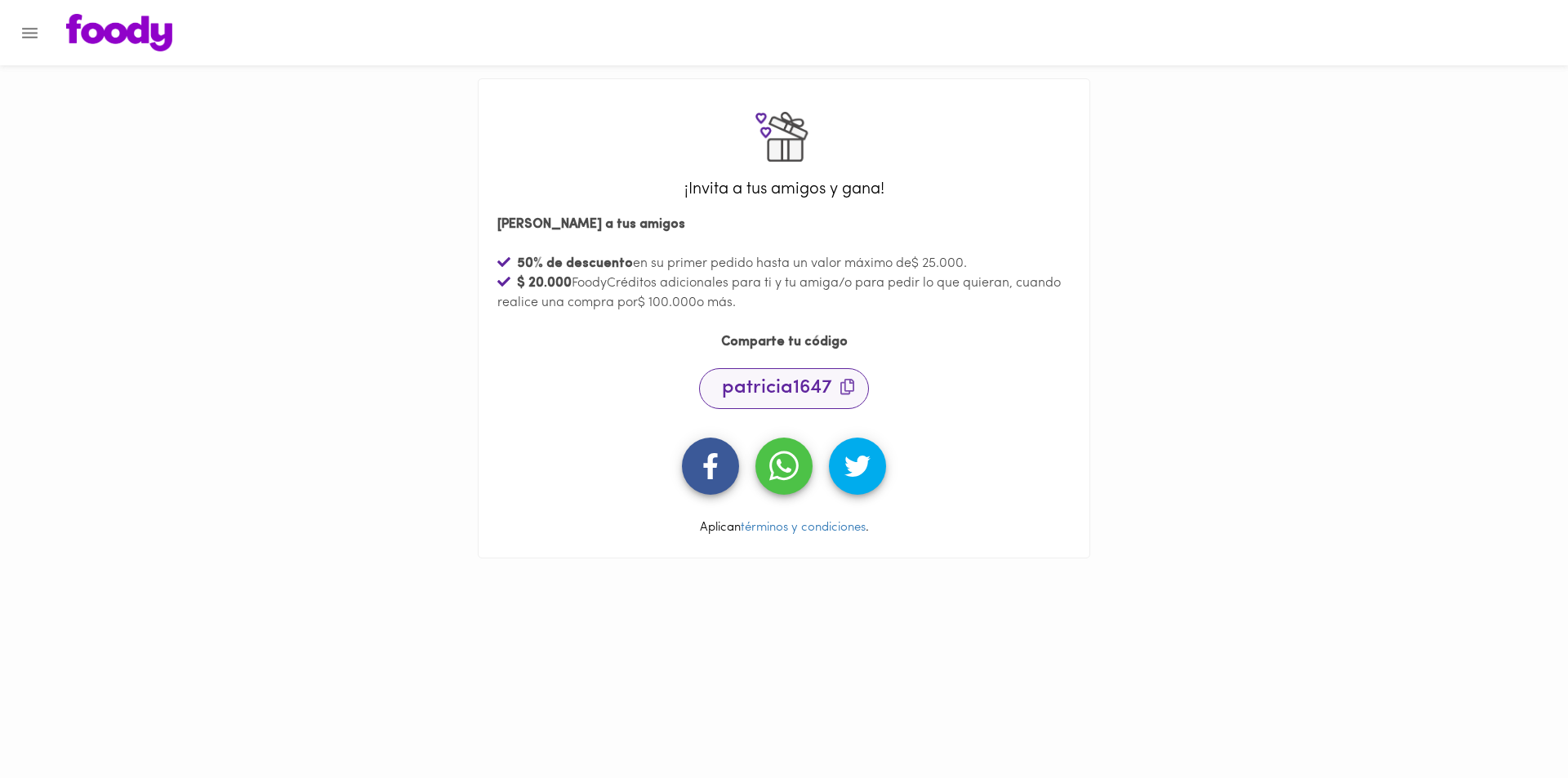
click at [852, 389] on icon at bounding box center [847, 387] width 14 height 16
click at [789, 468] on icon "button" at bounding box center [784, 466] width 29 height 34
click at [783, 460] on icon "button" at bounding box center [784, 466] width 29 height 34
